Goal: Communication & Community: Answer question/provide support

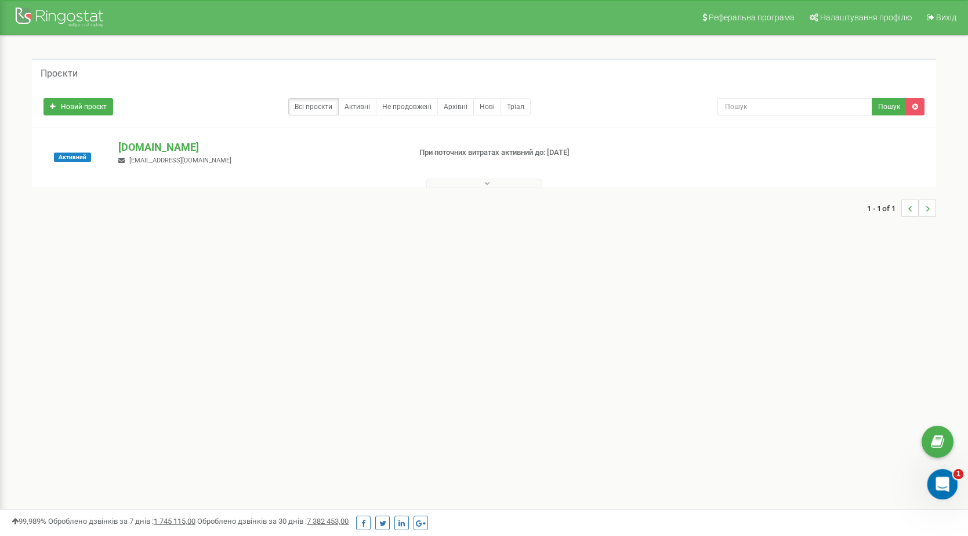
click at [944, 481] on icon "Відкрити програму для спілкування Intercom" at bounding box center [940, 482] width 19 height 19
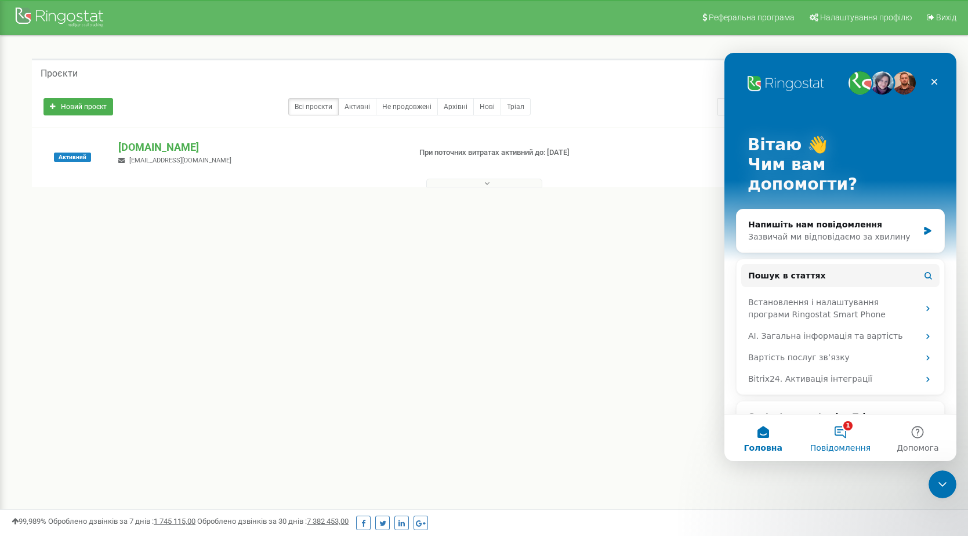
click at [845, 436] on button "1 Повідомлення" at bounding box center [840, 438] width 77 height 46
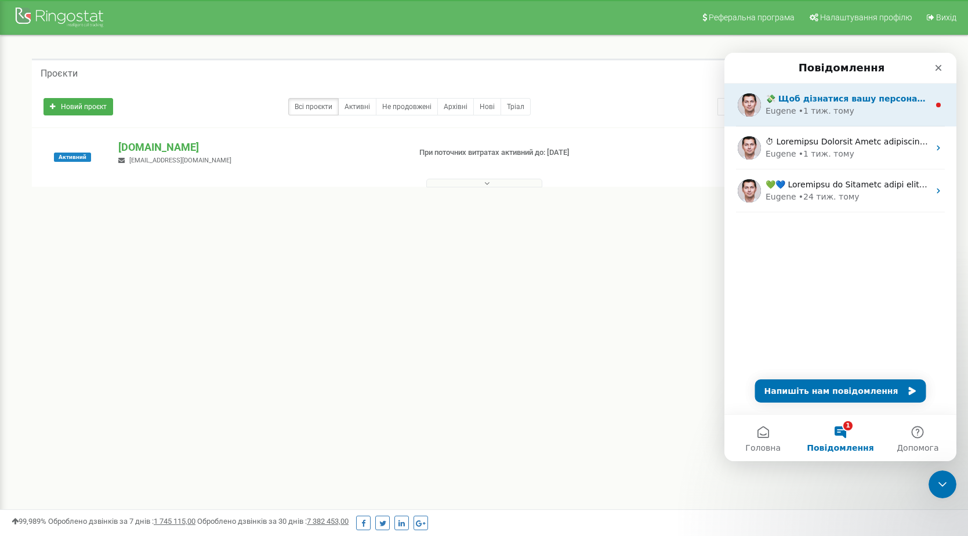
click at [879, 113] on div "Eugene • 1 тиж. тому" at bounding box center [848, 111] width 164 height 12
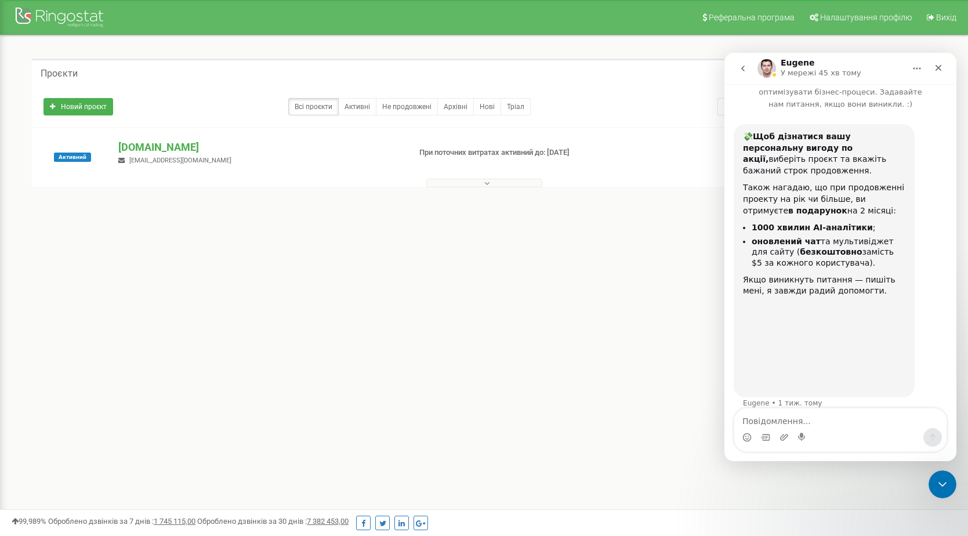
scroll to position [34, 0]
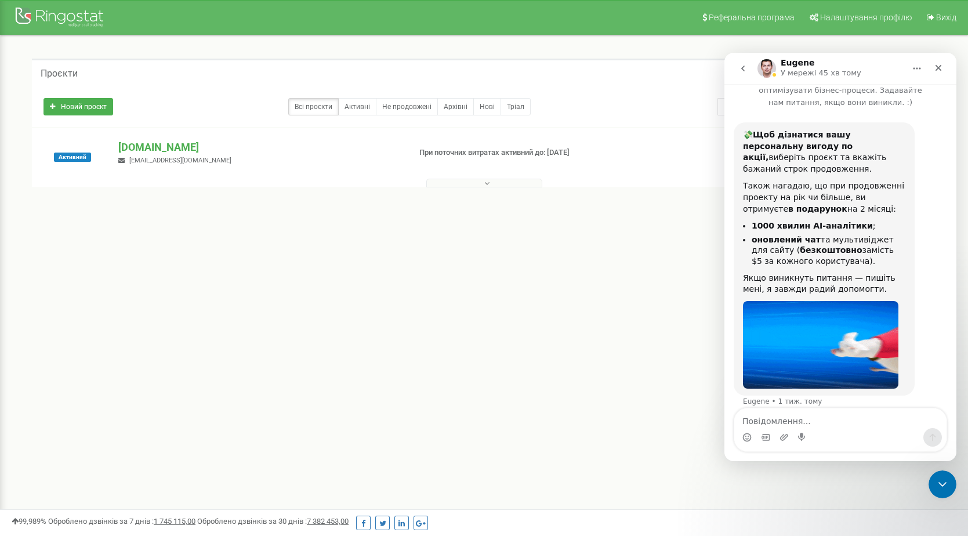
click at [916, 71] on icon "Головна" at bounding box center [916, 68] width 9 height 9
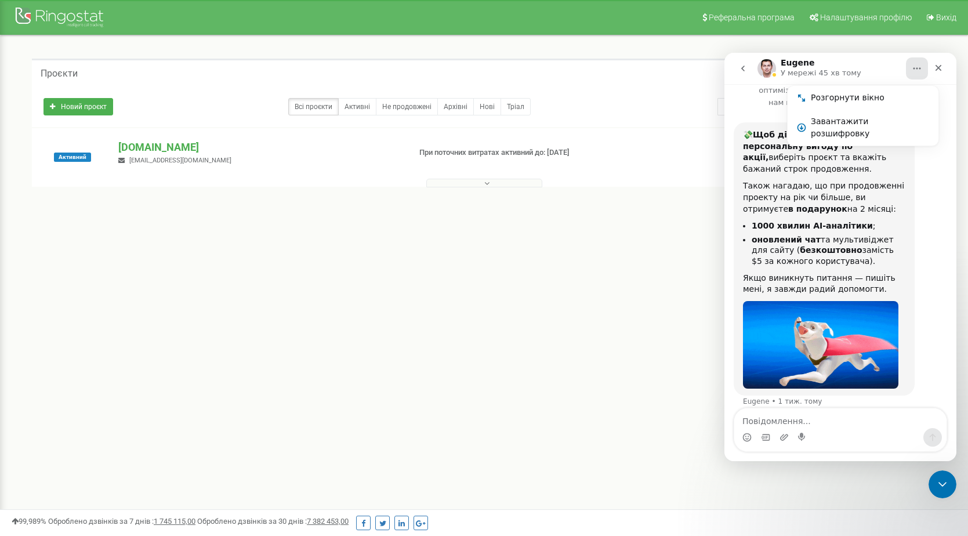
click at [916, 71] on icon "Головна" at bounding box center [916, 68] width 9 height 9
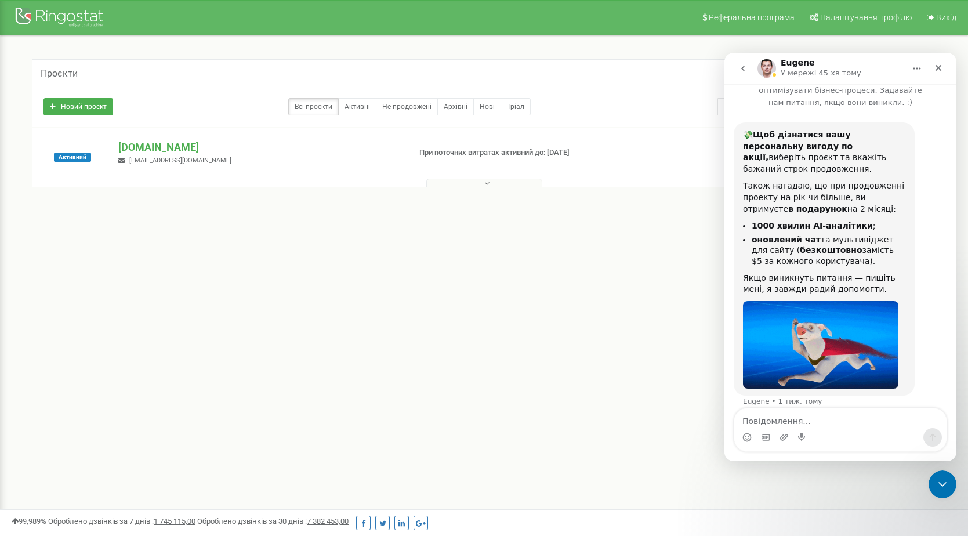
click at [745, 70] on icon "go back" at bounding box center [742, 68] width 9 height 9
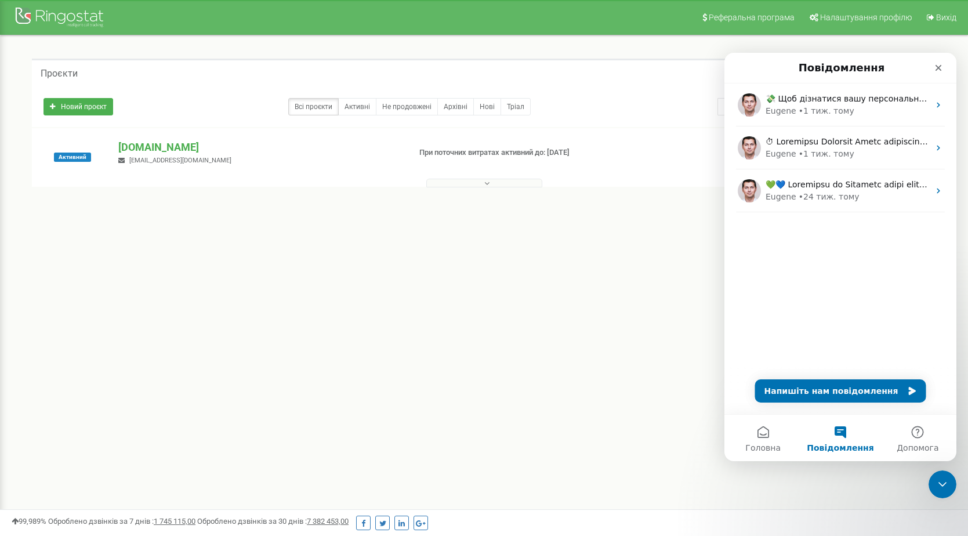
scroll to position [0, 0]
click at [940, 71] on icon "Закрити" at bounding box center [938, 67] width 9 height 9
